Goal: Complete application form

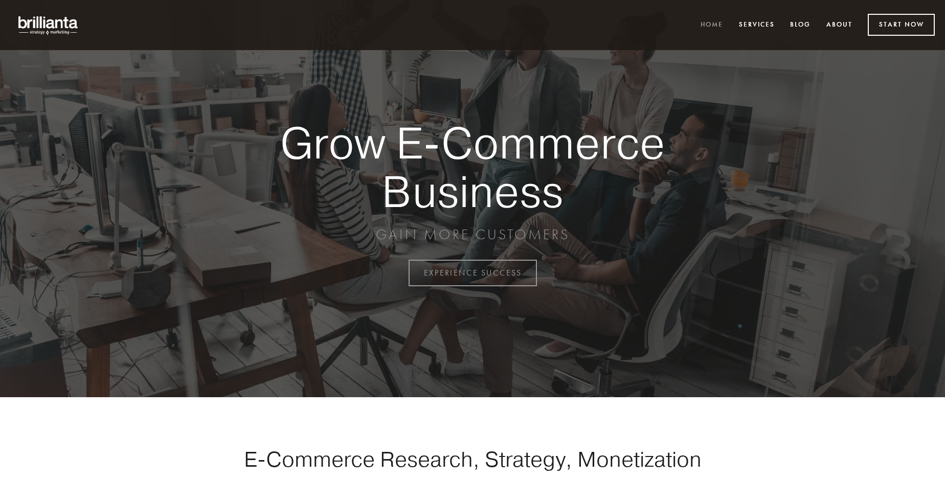
scroll to position [2680, 0]
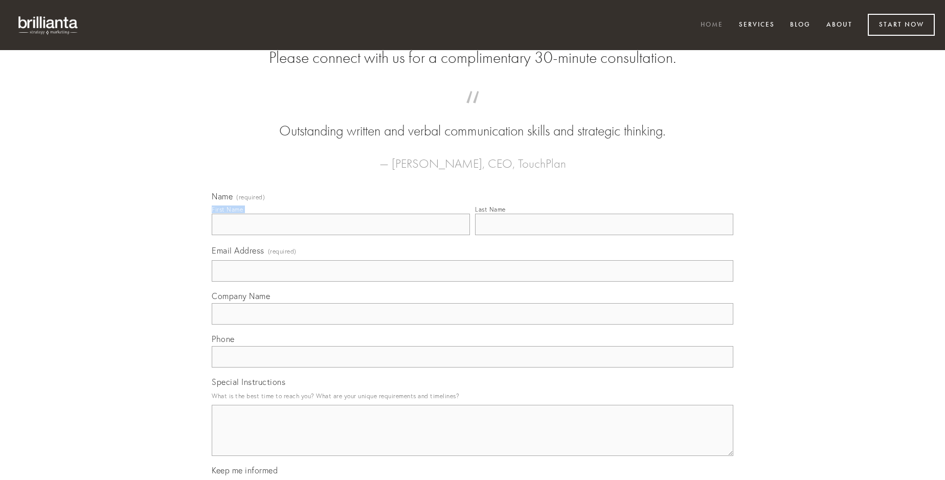
type input "[PERSON_NAME]"
click at [604, 235] on input "Last Name" at bounding box center [604, 224] width 258 height 21
type input "[PERSON_NAME]"
click at [472, 282] on input "Email Address (required)" at bounding box center [473, 270] width 522 height 21
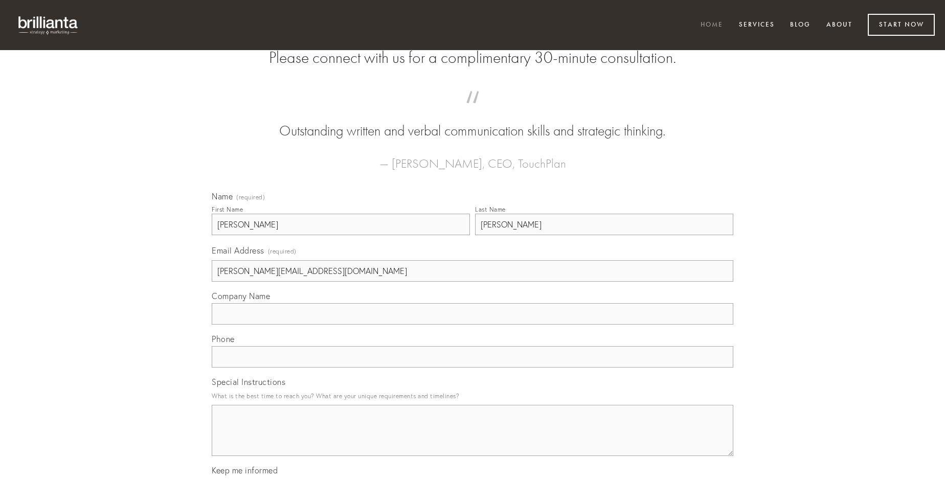
type input "[PERSON_NAME][EMAIL_ADDRESS][DOMAIN_NAME]"
click at [472, 325] on input "Company Name" at bounding box center [473, 313] width 522 height 21
type input "antea"
click at [472, 368] on input "text" at bounding box center [473, 356] width 522 height 21
click at [472, 440] on textarea "Special Instructions" at bounding box center [473, 430] width 522 height 51
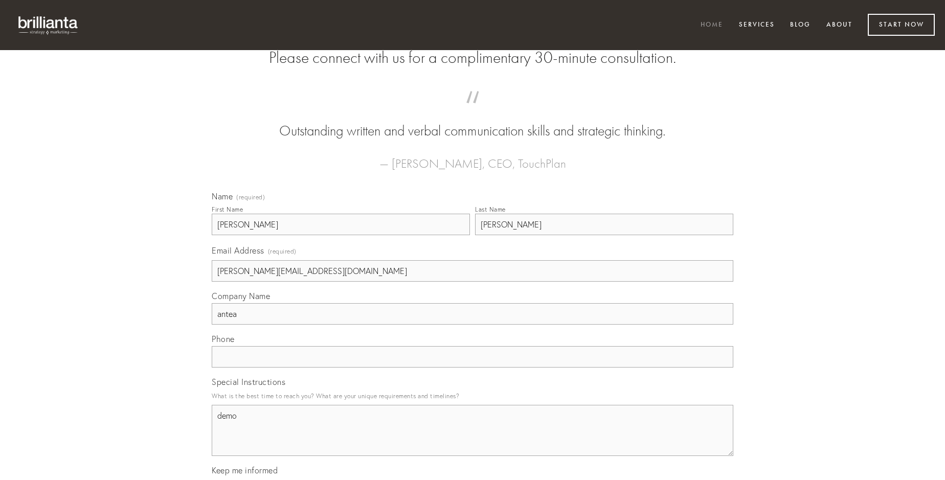
type textarea "demo"
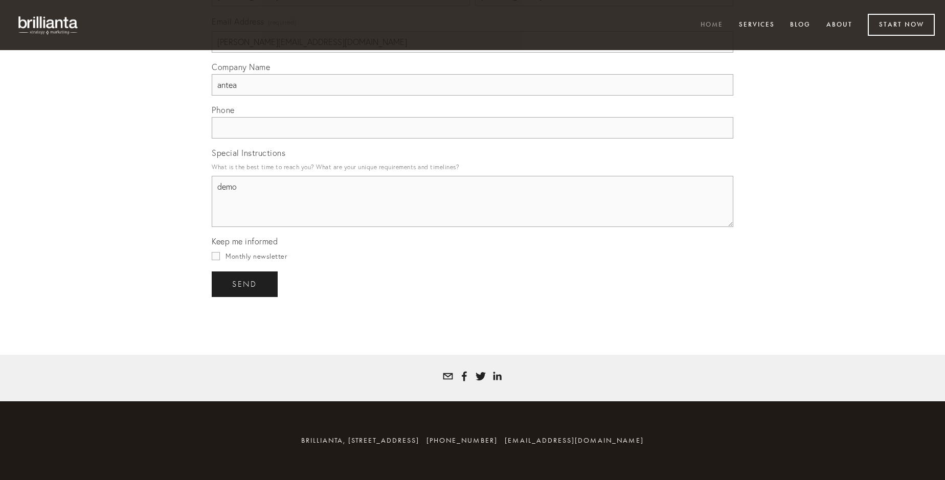
click at [245, 284] on span "send" at bounding box center [244, 284] width 25 height 9
